Goal: Task Accomplishment & Management: Use online tool/utility

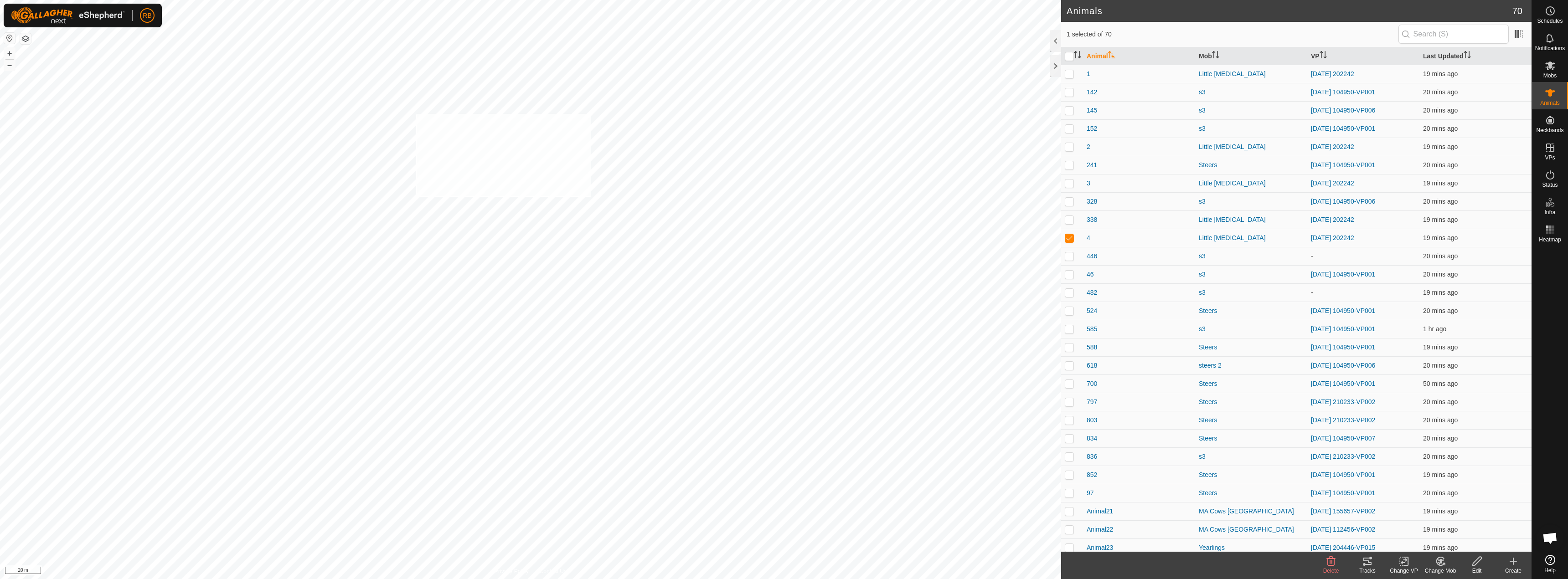
checkbox input "true"
click at [1361, 566] on tracks-svg-icon at bounding box center [1368, 561] width 36 height 11
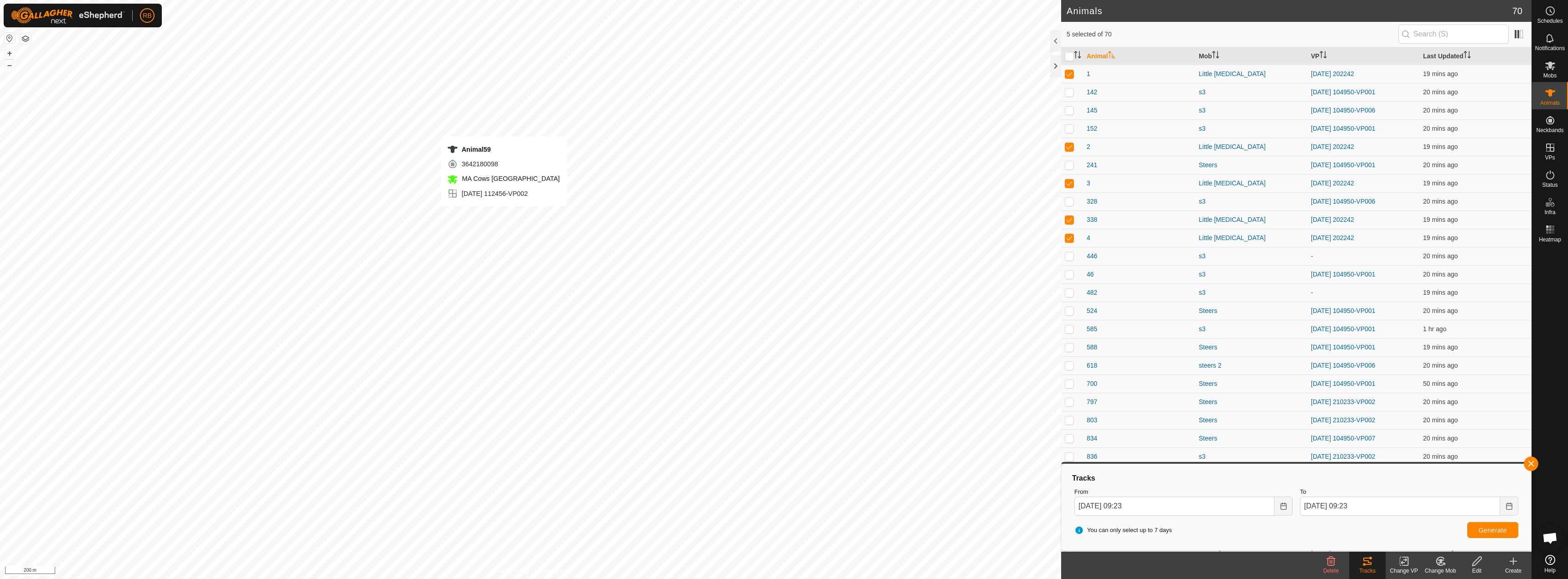
checkbox input "false"
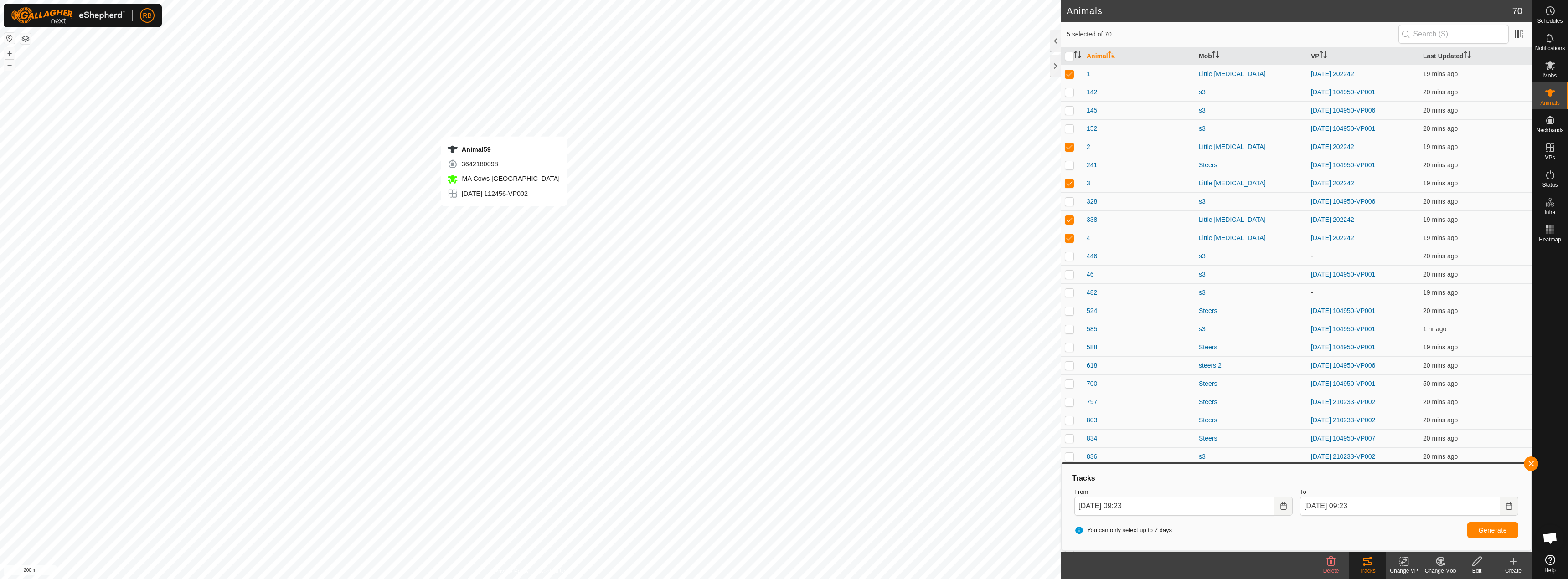
checkbox input "true"
checkbox input "false"
checkbox input "true"
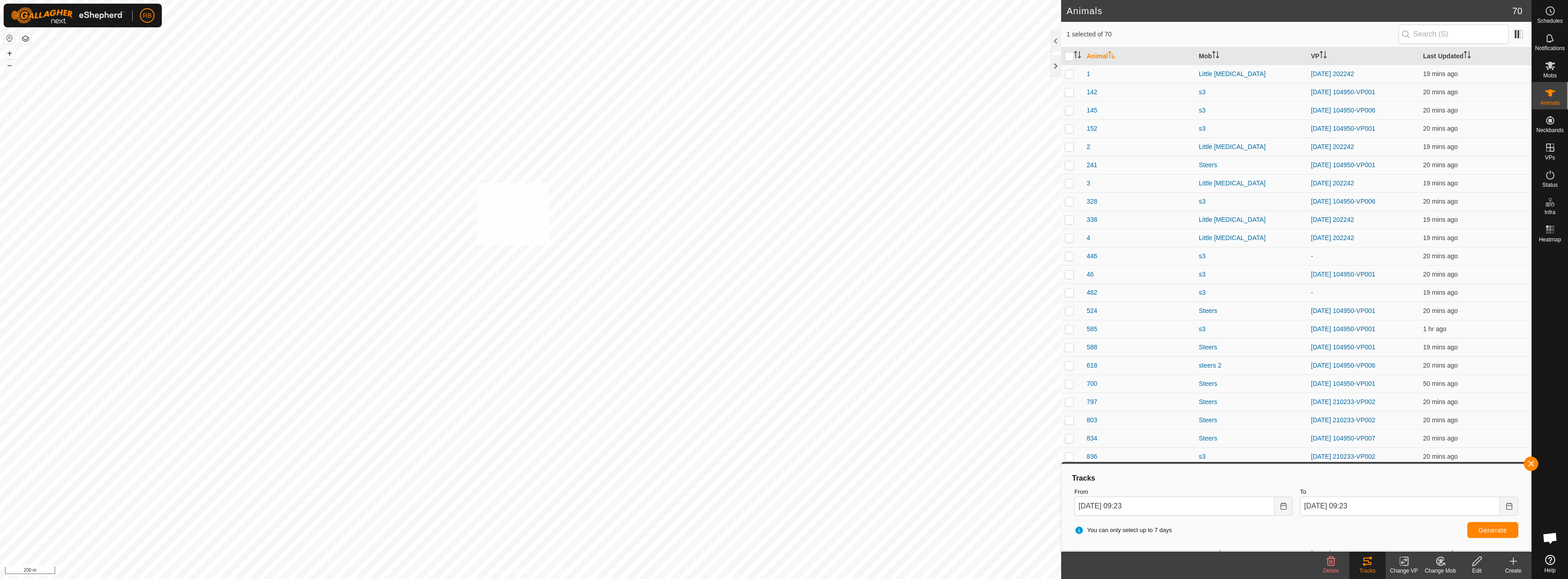
checkbox input "true"
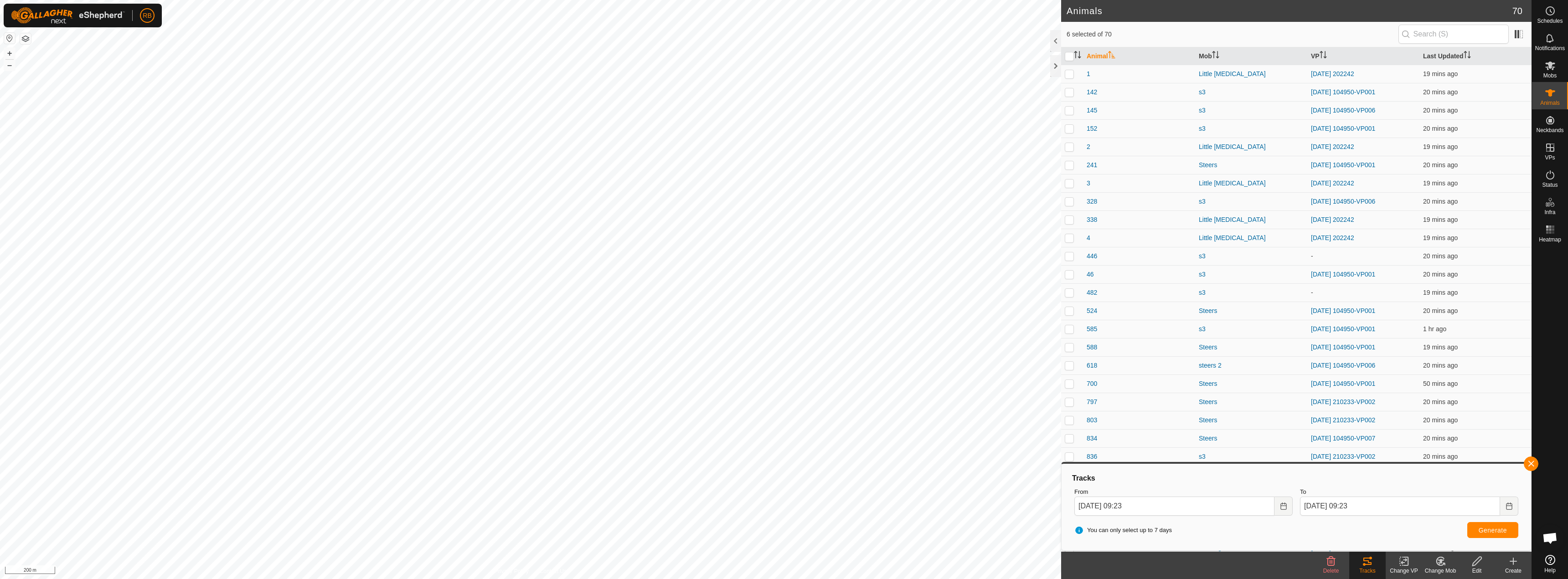
click at [1405, 563] on icon at bounding box center [1405, 561] width 12 height 11
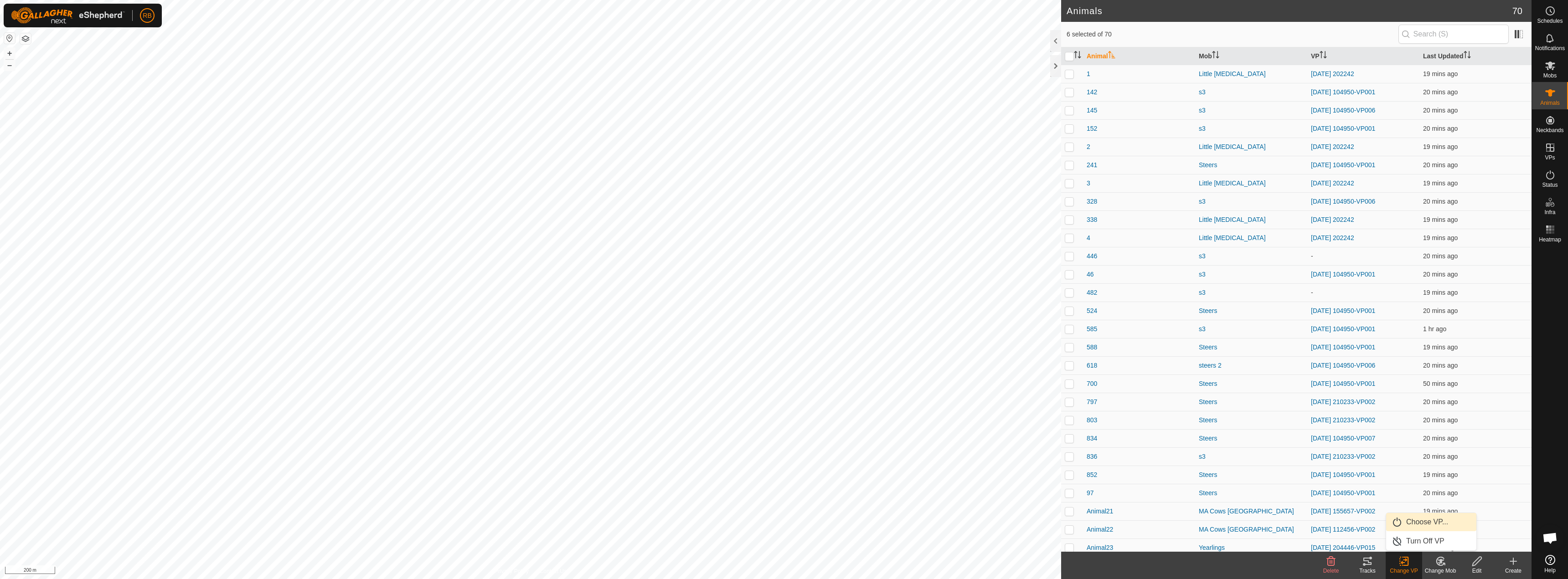
click at [1418, 519] on link "Choose VP..." at bounding box center [1431, 522] width 90 height 18
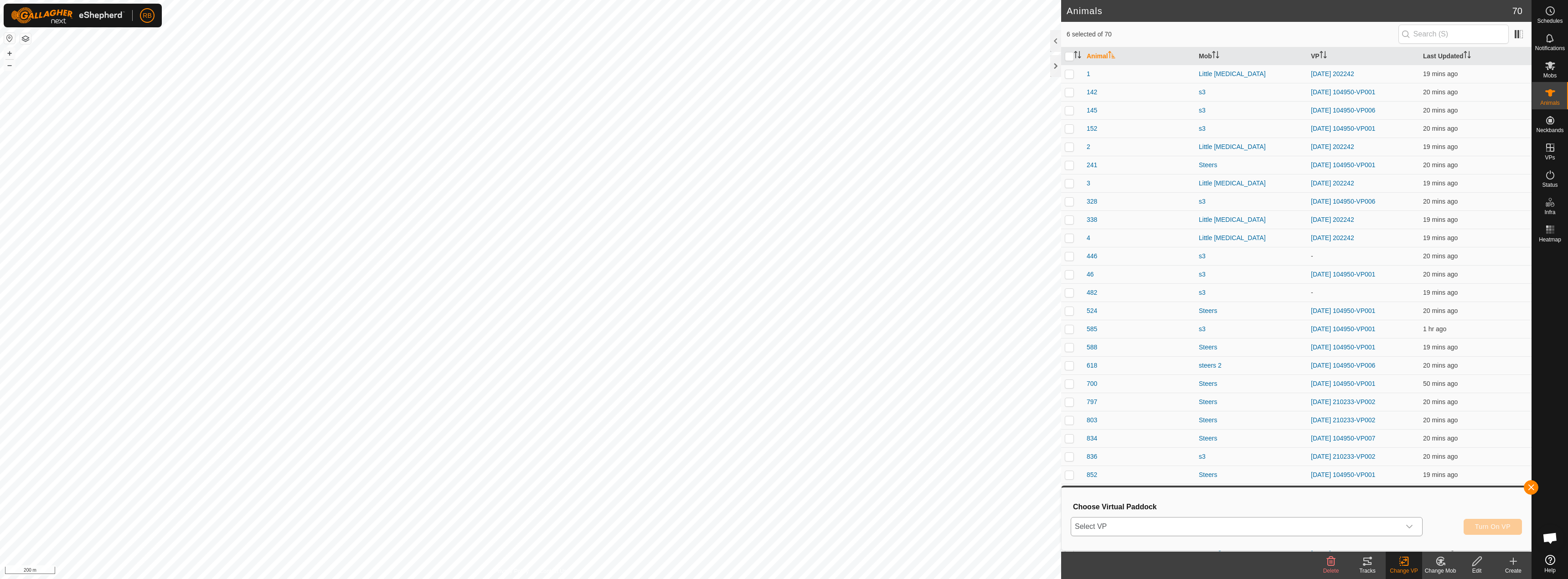
click at [1162, 521] on span "Select VP" at bounding box center [1236, 527] width 329 height 18
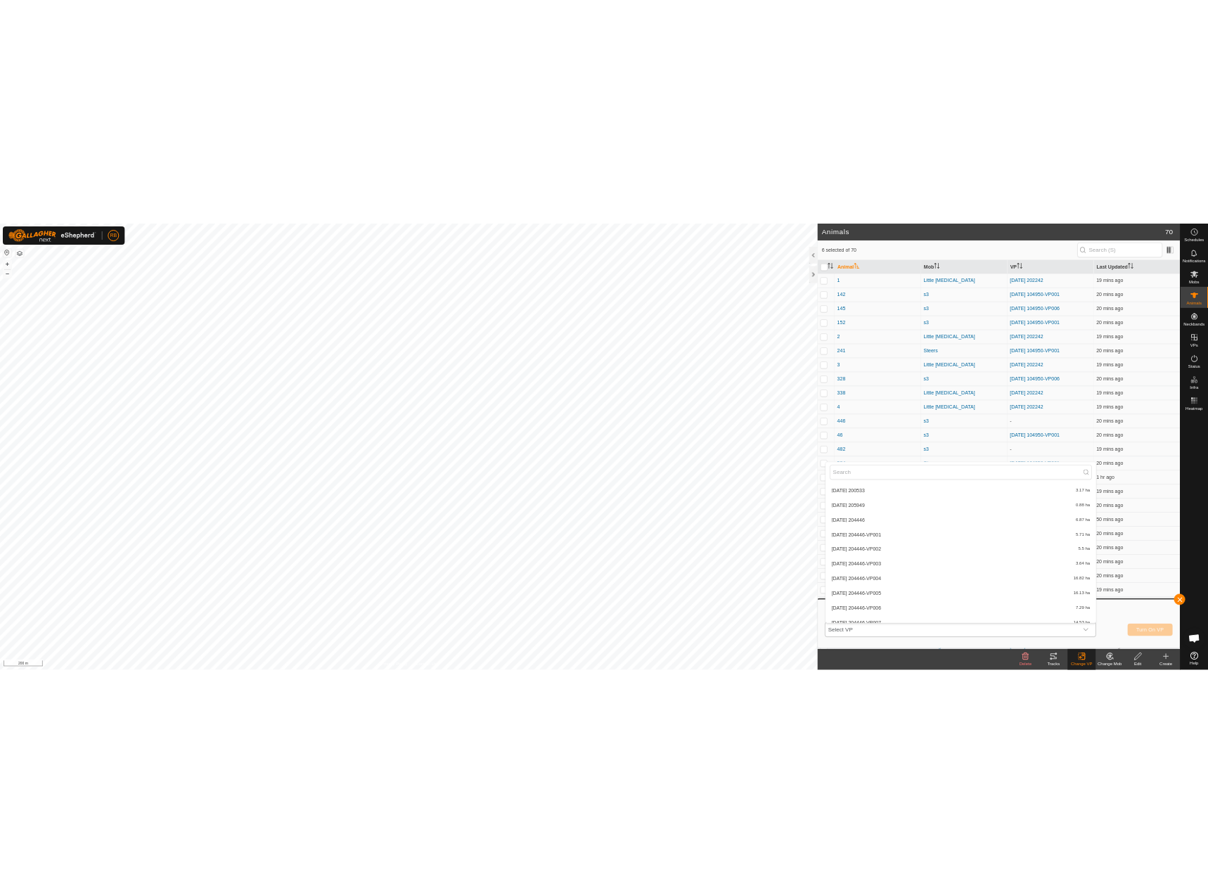
scroll to position [1552, 0]
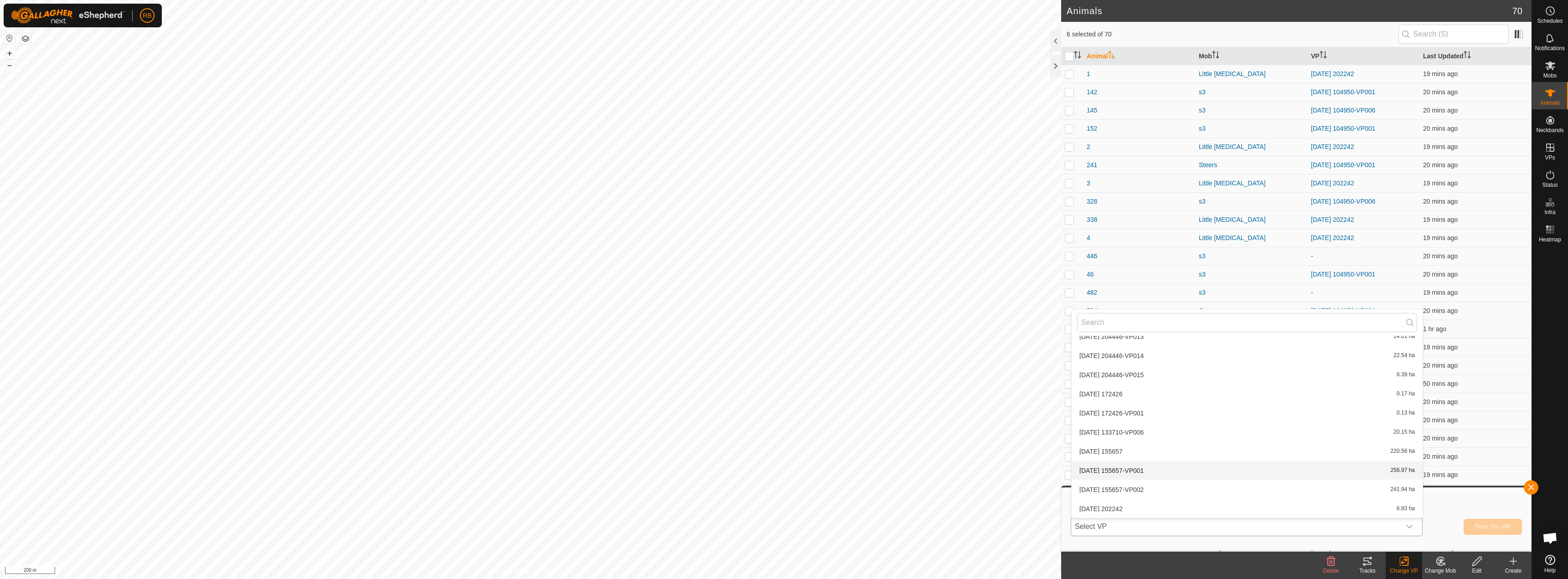
click at [1131, 468] on li "[DATE] 155657-VP001 256.97 ha" at bounding box center [1248, 470] width 351 height 18
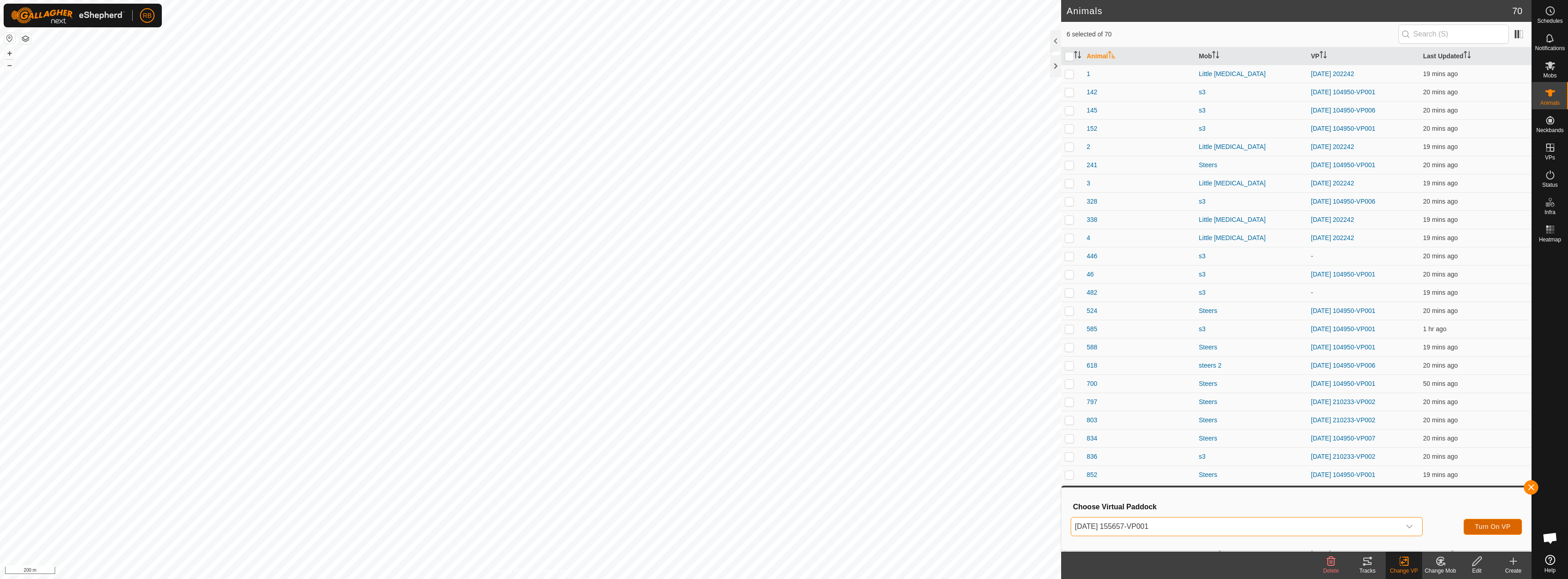
click at [1502, 530] on span "Turn On VP" at bounding box center [1493, 526] width 36 height 7
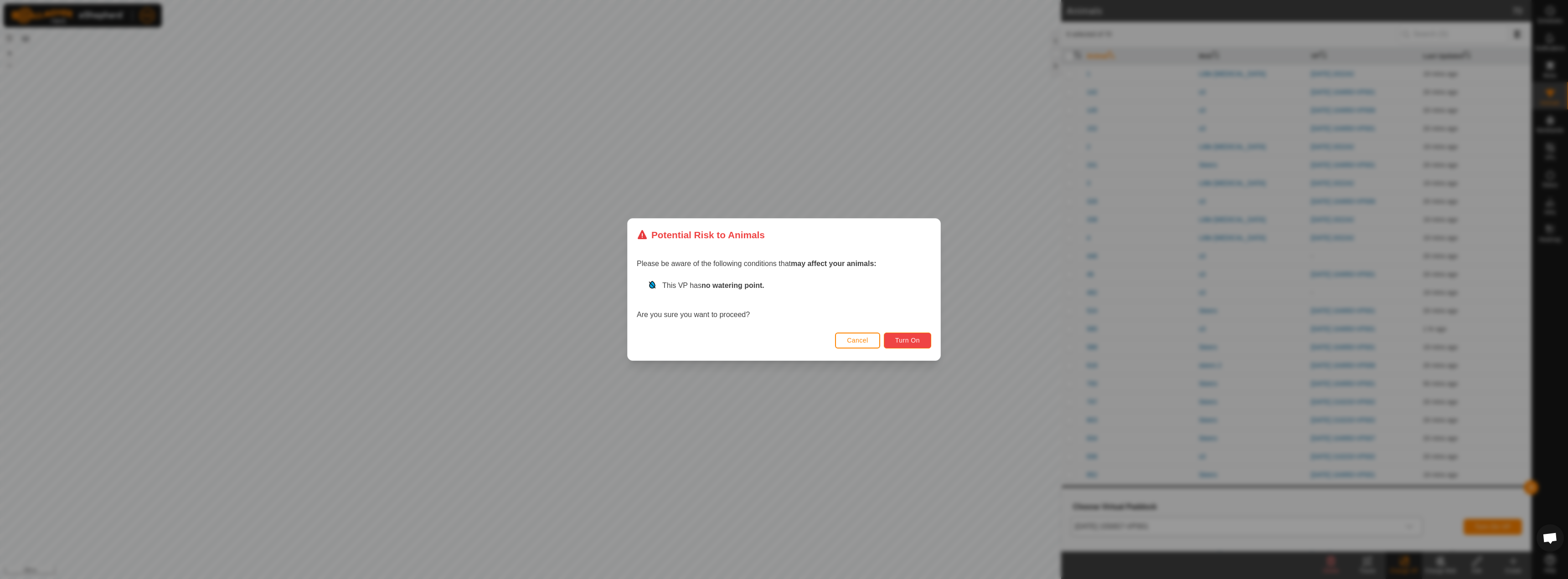
click at [907, 339] on span "Turn On" at bounding box center [907, 340] width 25 height 7
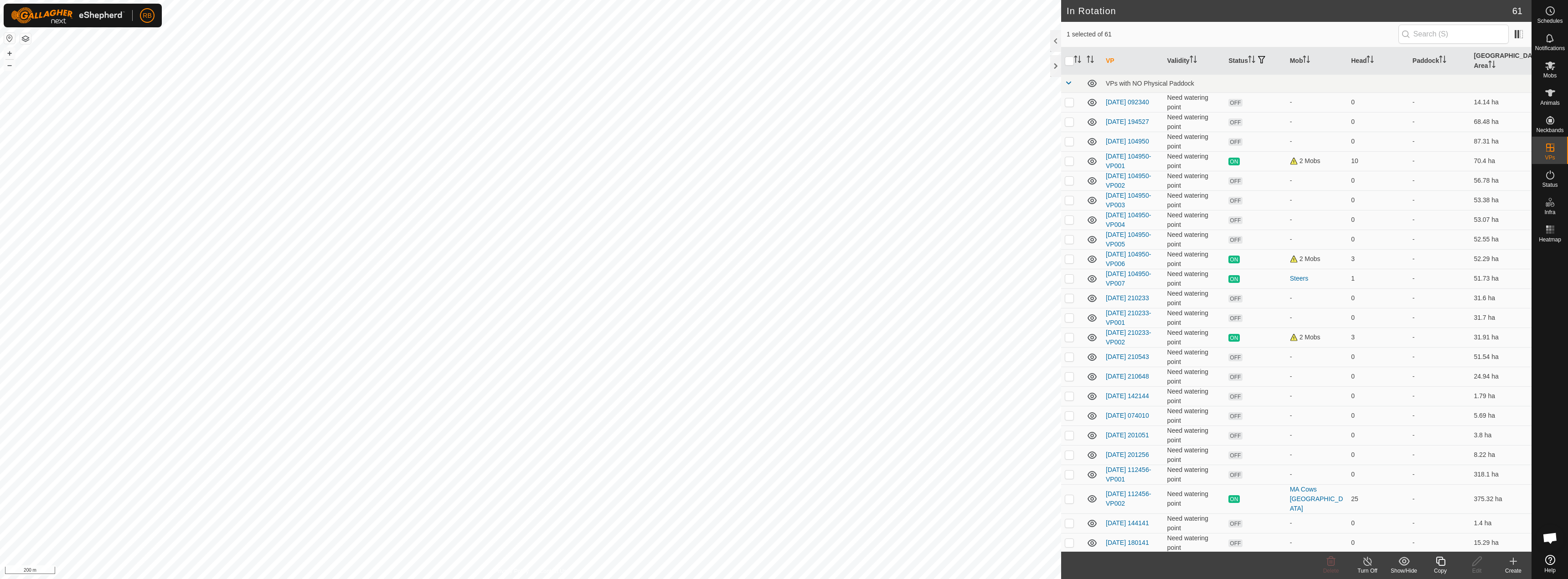
click at [1442, 562] on icon at bounding box center [1441, 561] width 12 height 11
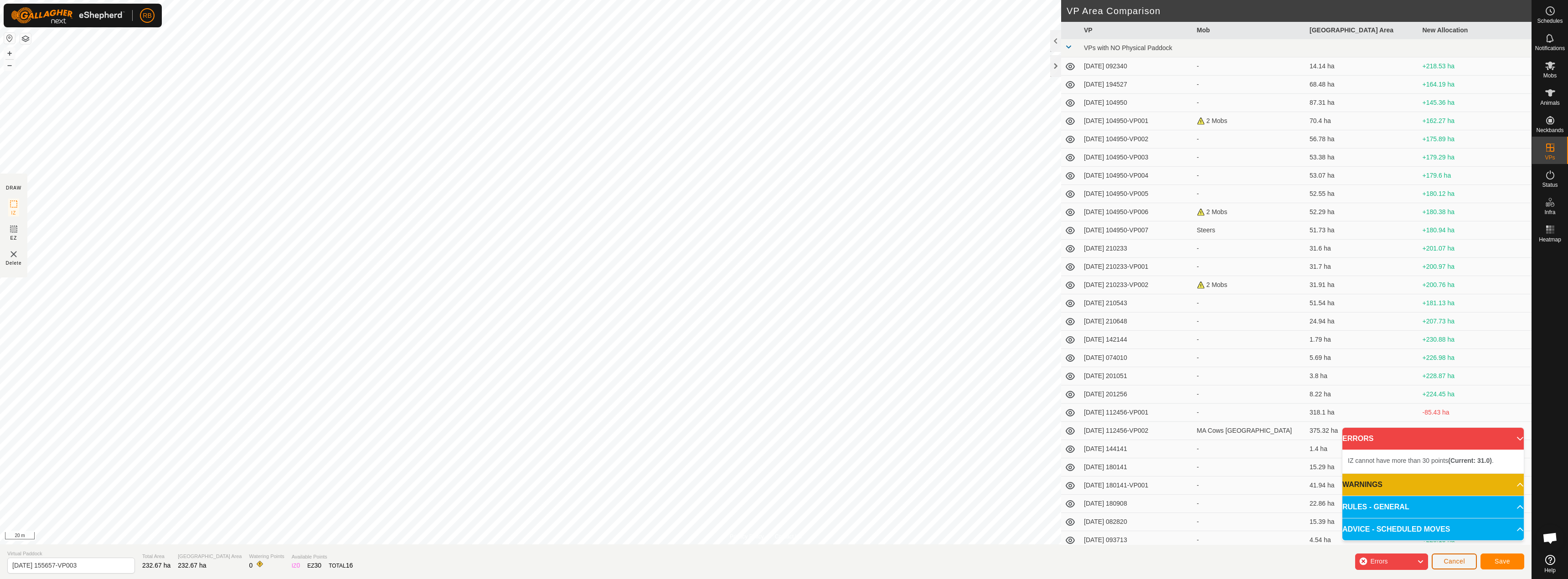
click at [1463, 563] on span "Cancel" at bounding box center [1454, 561] width 21 height 7
